Goal: Task Accomplishment & Management: Complete application form

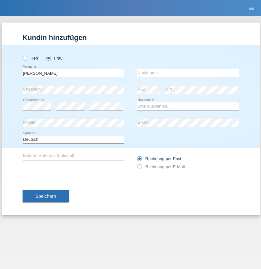
type input "[PERSON_NAME]"
click at [188, 73] on input "text" at bounding box center [188, 73] width 102 height 8
type input "[PERSON_NAME]"
select select "MK"
select select "C"
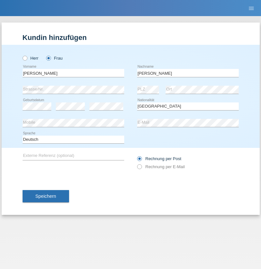
select select "28"
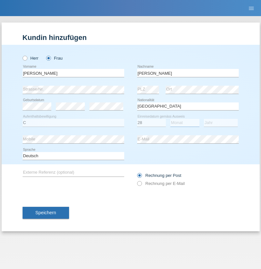
select select "01"
select select "1998"
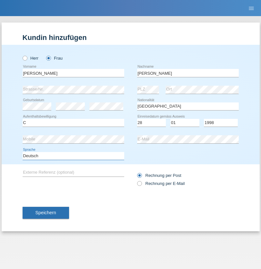
select select "en"
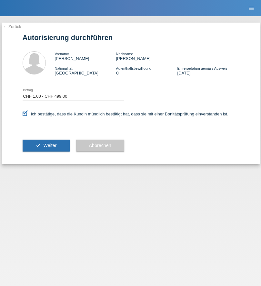
select select "1"
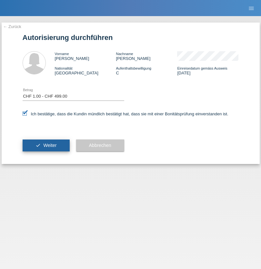
click at [46, 145] on span "Weiter" at bounding box center [49, 145] width 13 height 5
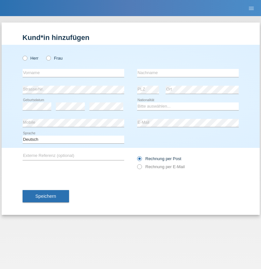
radio input "true"
click at [73, 73] on input "text" at bounding box center [74, 73] width 102 height 8
type input "Shakir"
click at [188, 73] on input "text" at bounding box center [188, 73] width 102 height 8
type input "[PERSON_NAME]"
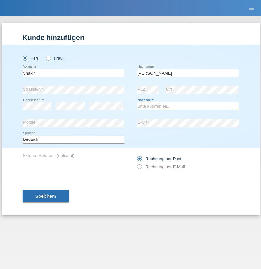
select select "SO"
select select "C"
select select "27"
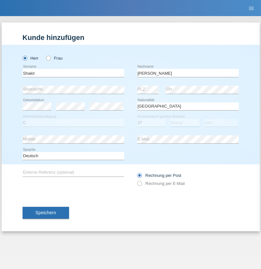
select select "04"
select select "2015"
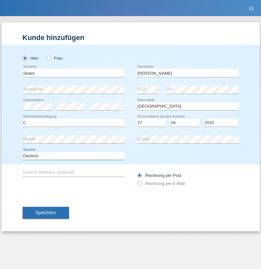
select select "en"
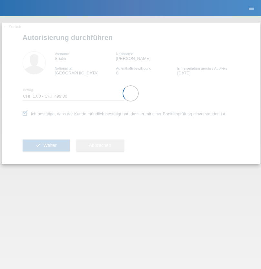
select select "1"
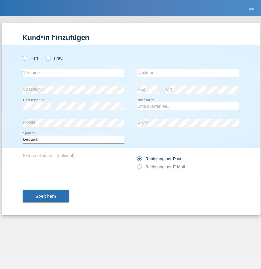
radio input "true"
click at [73, 73] on input "text" at bounding box center [74, 73] width 102 height 8
type input "[PERSON_NAME]"
click at [188, 73] on input "text" at bounding box center [188, 73] width 102 height 8
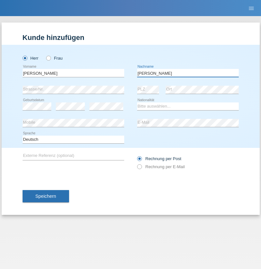
type input "Wiszniewski"
select select "PL"
select select "C"
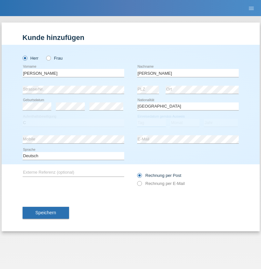
select select "11"
select select "03"
select select "2021"
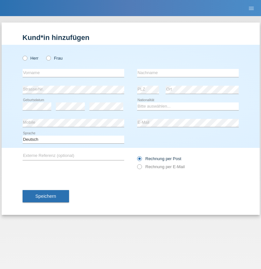
radio input "true"
click at [73, 73] on input "text" at bounding box center [74, 73] width 102 height 8
type input "David"
click at [188, 73] on input "text" at bounding box center [188, 73] width 102 height 8
type input "Senn"
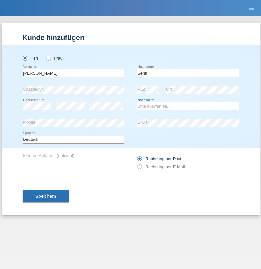
select select "CH"
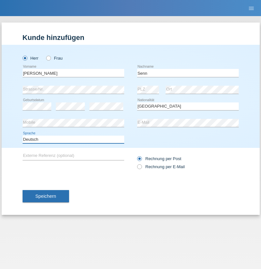
select select "en"
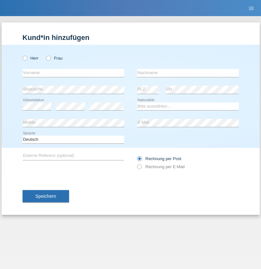
radio input "true"
click at [73, 73] on input "text" at bounding box center [74, 73] width 102 height 8
type input "Jean"
click at [188, 73] on input "text" at bounding box center [188, 73] width 102 height 8
type input "Zwyssig"
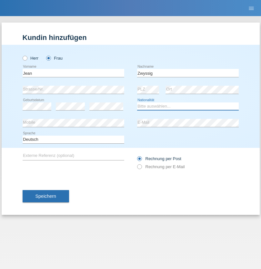
select select "CH"
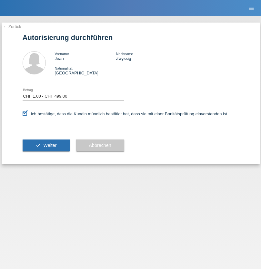
select select "1"
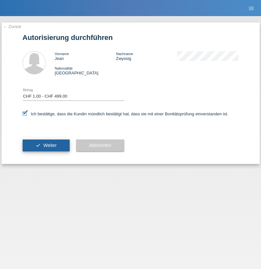
click at [46, 145] on span "Weiter" at bounding box center [49, 145] width 13 height 5
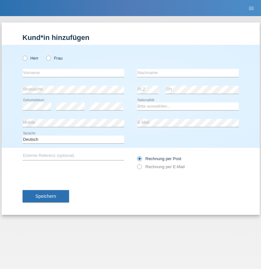
radio input "true"
click at [73, 73] on input "text" at bounding box center [74, 73] width 102 height 8
type input "[PERSON_NAME]"
click at [188, 73] on input "text" at bounding box center [188, 73] width 102 height 8
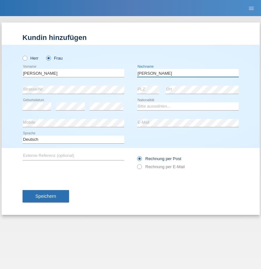
type input "[PERSON_NAME]"
select select "DE"
select select "C"
select select "19"
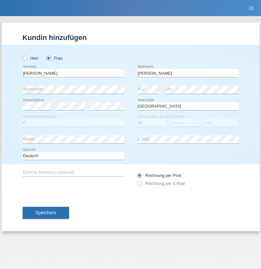
select select "01"
select select "2021"
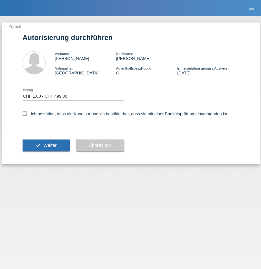
select select "1"
checkbox input "true"
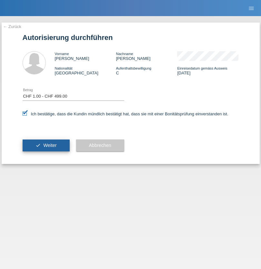
click at [46, 145] on span "Weiter" at bounding box center [49, 145] width 13 height 5
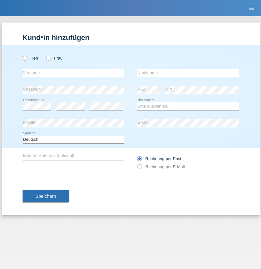
radio input "true"
click at [73, 73] on input "text" at bounding box center [74, 73] width 102 height 8
type input "[PERSON_NAME]"
click at [188, 73] on input "text" at bounding box center [188, 73] width 102 height 8
type input "Kappelmayer"
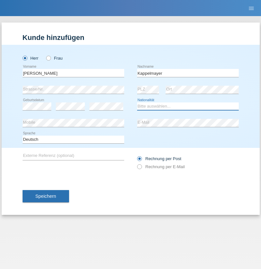
select select "MG"
select select "C"
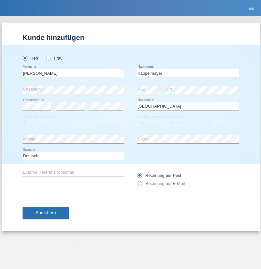
select select "21"
select select "08"
select select "1990"
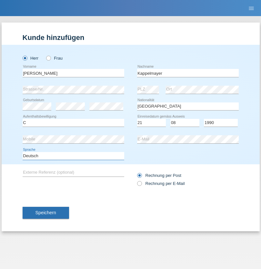
select select "en"
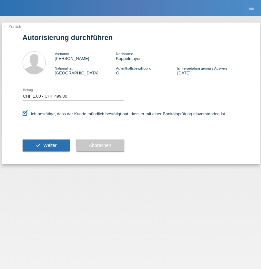
select select "1"
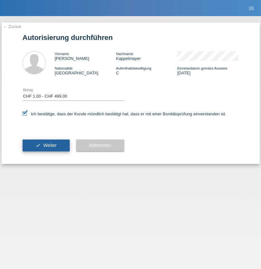
click at [46, 145] on span "Weiter" at bounding box center [49, 145] width 13 height 5
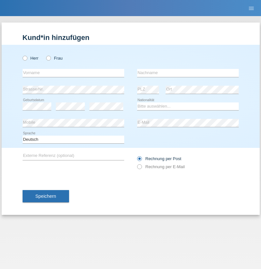
radio input "true"
click at [73, 73] on input "text" at bounding box center [74, 73] width 102 height 8
type input "Moser"
click at [188, 73] on input "text" at bounding box center [188, 73] width 102 height 8
type input "Emely"
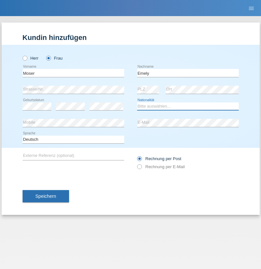
select select "CH"
radio input "true"
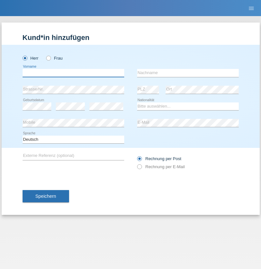
click at [73, 73] on input "text" at bounding box center [74, 73] width 102 height 8
type input "Mohammad Qais"
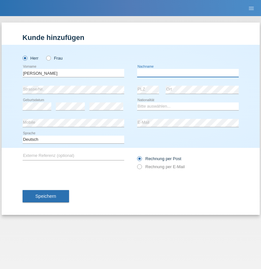
click at [188, 73] on input "text" at bounding box center [188, 73] width 102 height 8
type input "Nemani"
select select "AF"
select select "C"
select select "02"
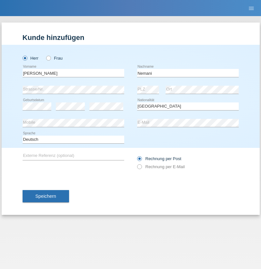
select select "01"
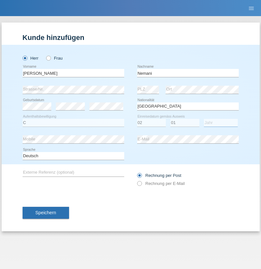
select select "2021"
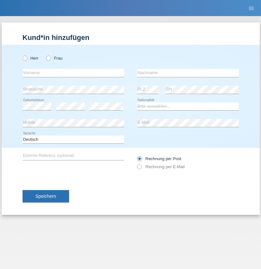
radio input "true"
click at [73, 73] on input "text" at bounding box center [74, 73] width 102 height 8
type input "Besart"
click at [188, 73] on input "text" at bounding box center [188, 73] width 102 height 8
type input "Emiri"
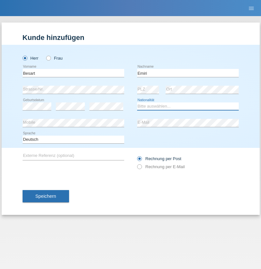
select select "XK"
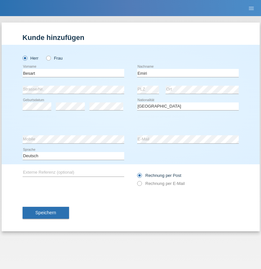
select select "C"
select select "04"
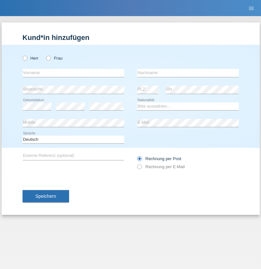
radio input "true"
click at [73, 73] on input "text" at bounding box center [74, 73] width 102 height 8
type input "[PERSON_NAME]"
click at [188, 73] on input "text" at bounding box center [188, 73] width 102 height 8
type input "Jacquet"
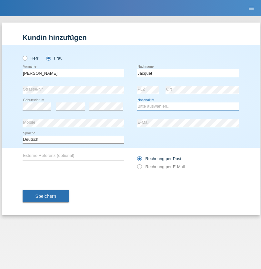
select select "CH"
radio input "true"
select select "DE"
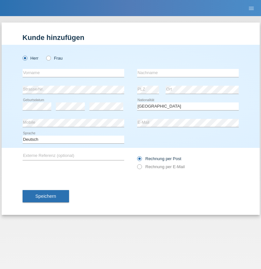
select select "C"
select select "07"
select select "11"
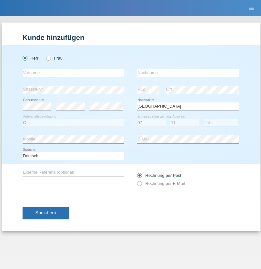
select select "1972"
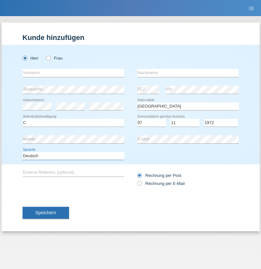
select select "en"
